Goal: Task Accomplishment & Management: Use online tool/utility

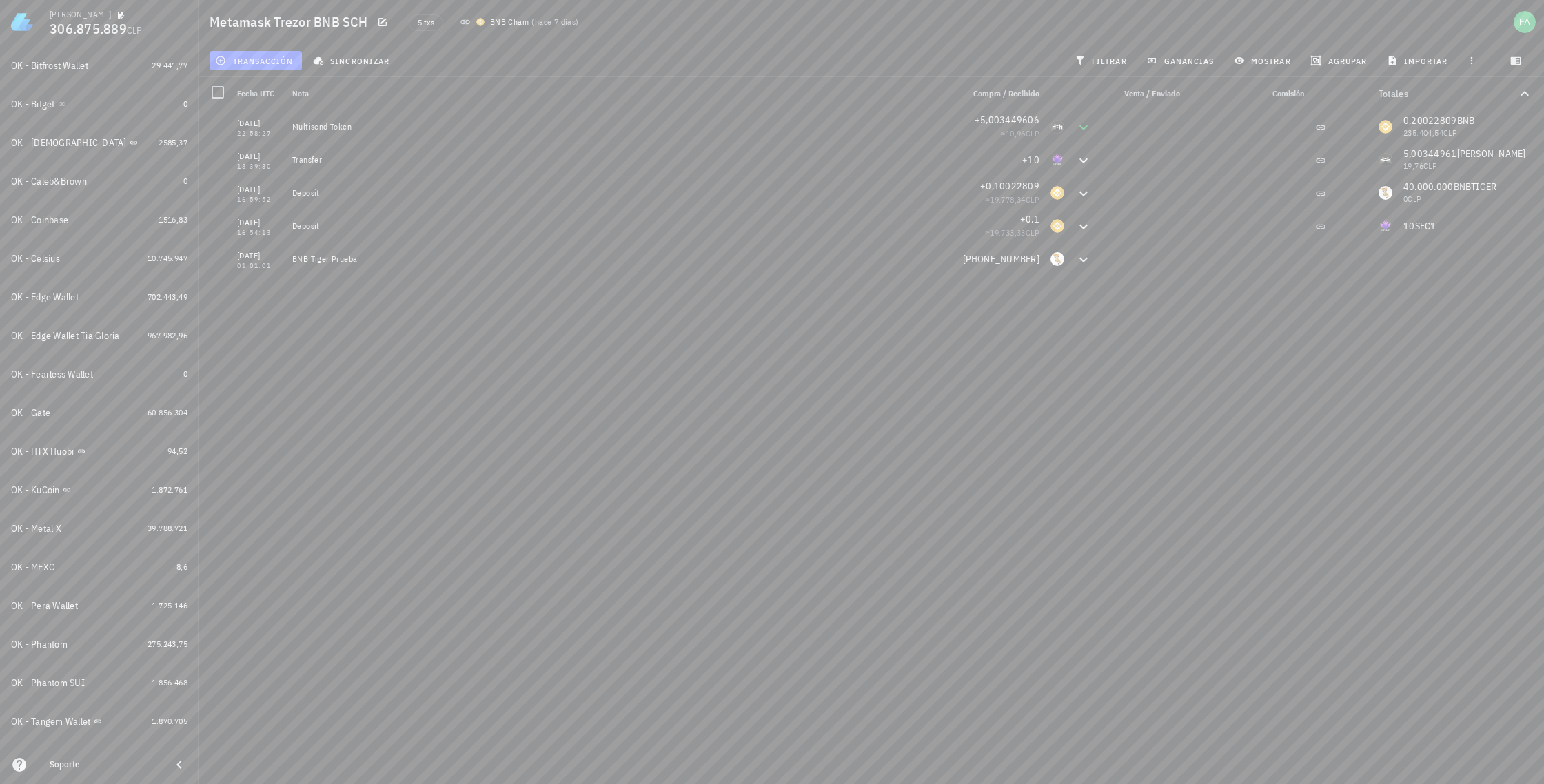
scroll to position [227, 0]
click at [91, 415] on div "OK - Gate" at bounding box center [77, 412] width 131 height 13
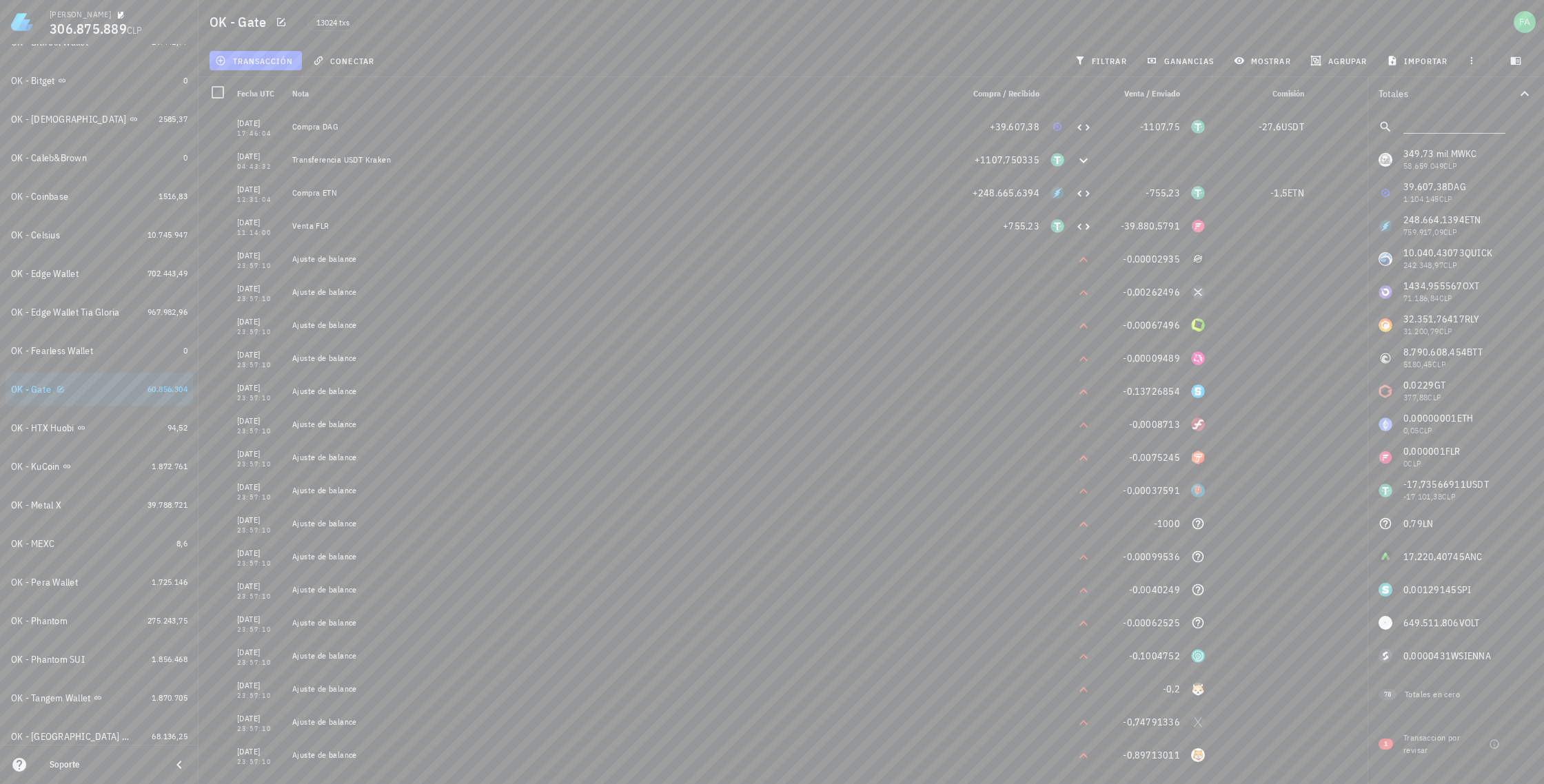
scroll to position [256, 0]
click at [125, 502] on div "OK - Metal X" at bounding box center [77, 499] width 131 height 13
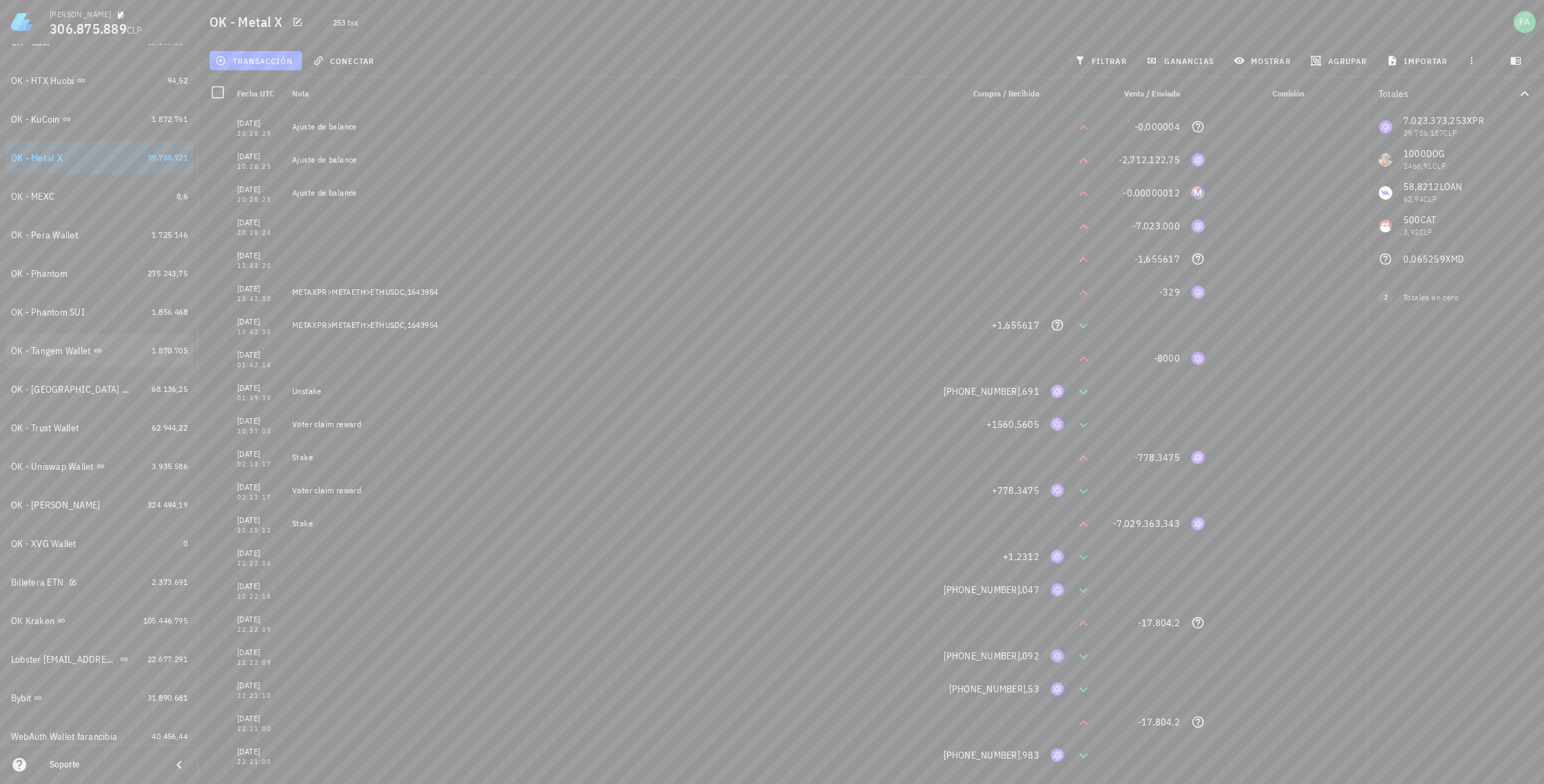
scroll to position [604, 0]
click at [57, 654] on div "Lobster [EMAIL_ADDRESS][DOMAIN_NAME]" at bounding box center [64, 653] width 106 height 12
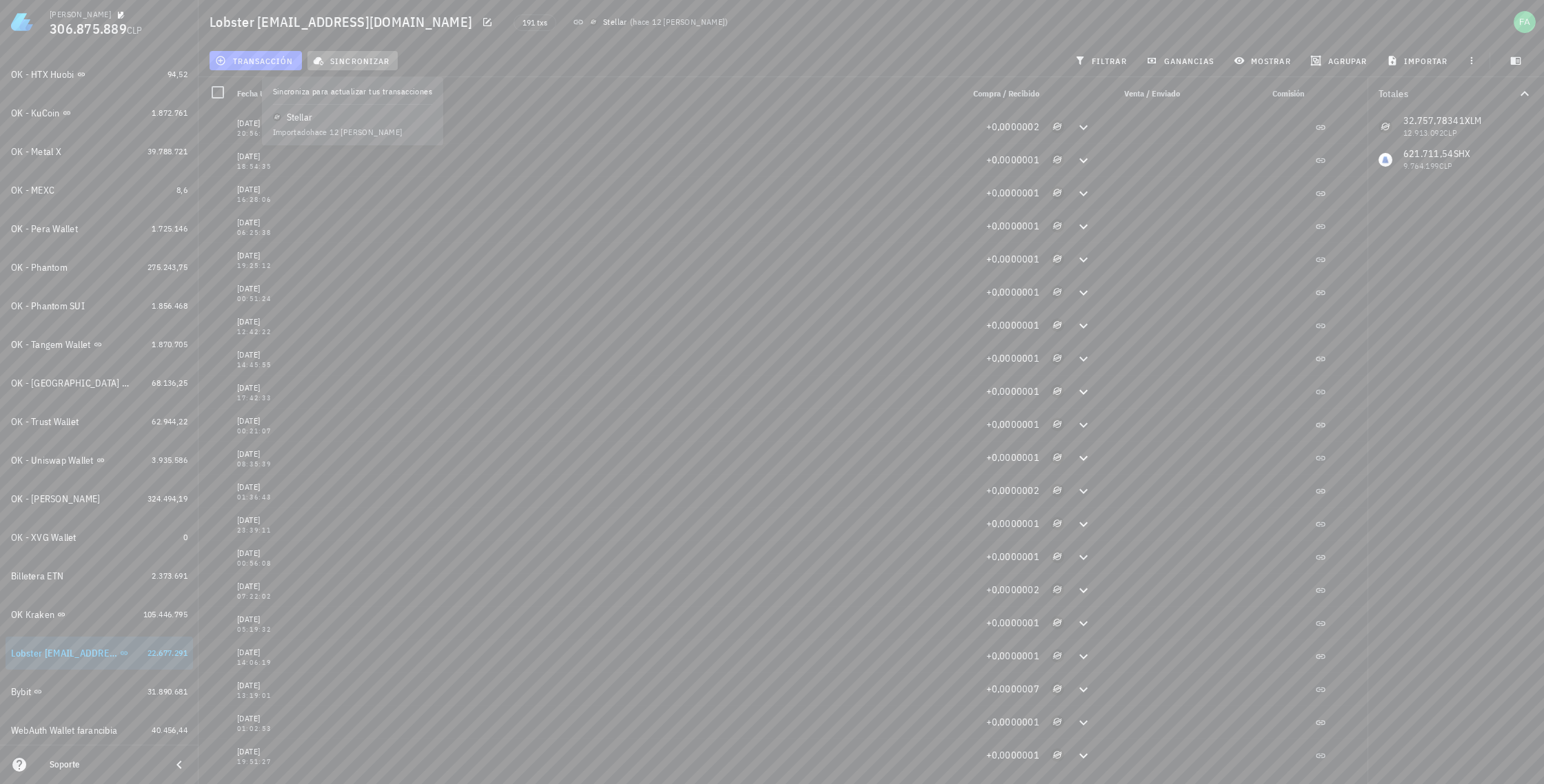
click at [370, 63] on span "sincronizar" at bounding box center [352, 61] width 74 height 11
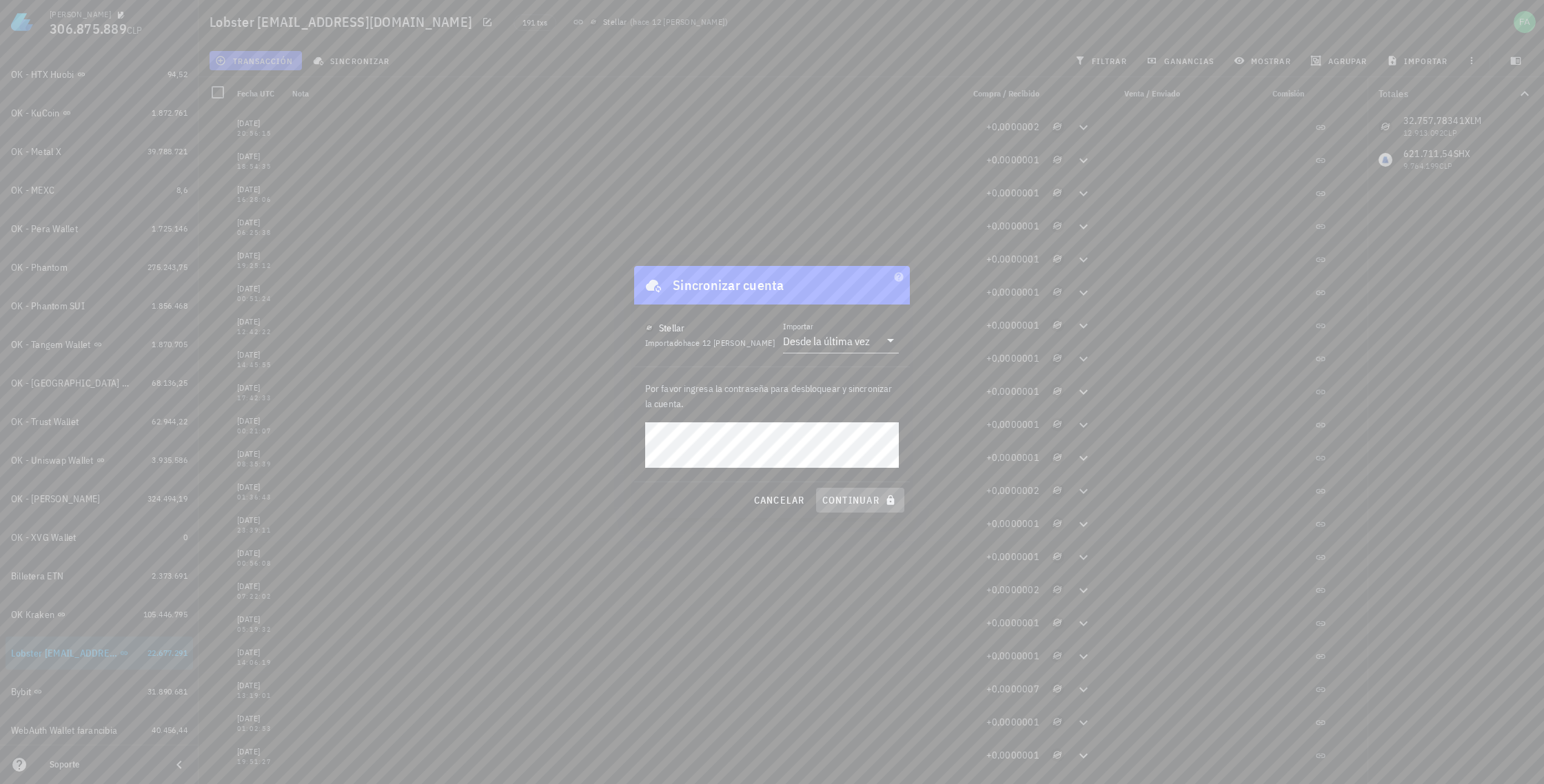
click at [860, 502] on span "continuar" at bounding box center [860, 500] width 77 height 12
